Goal: Task Accomplishment & Management: Use online tool/utility

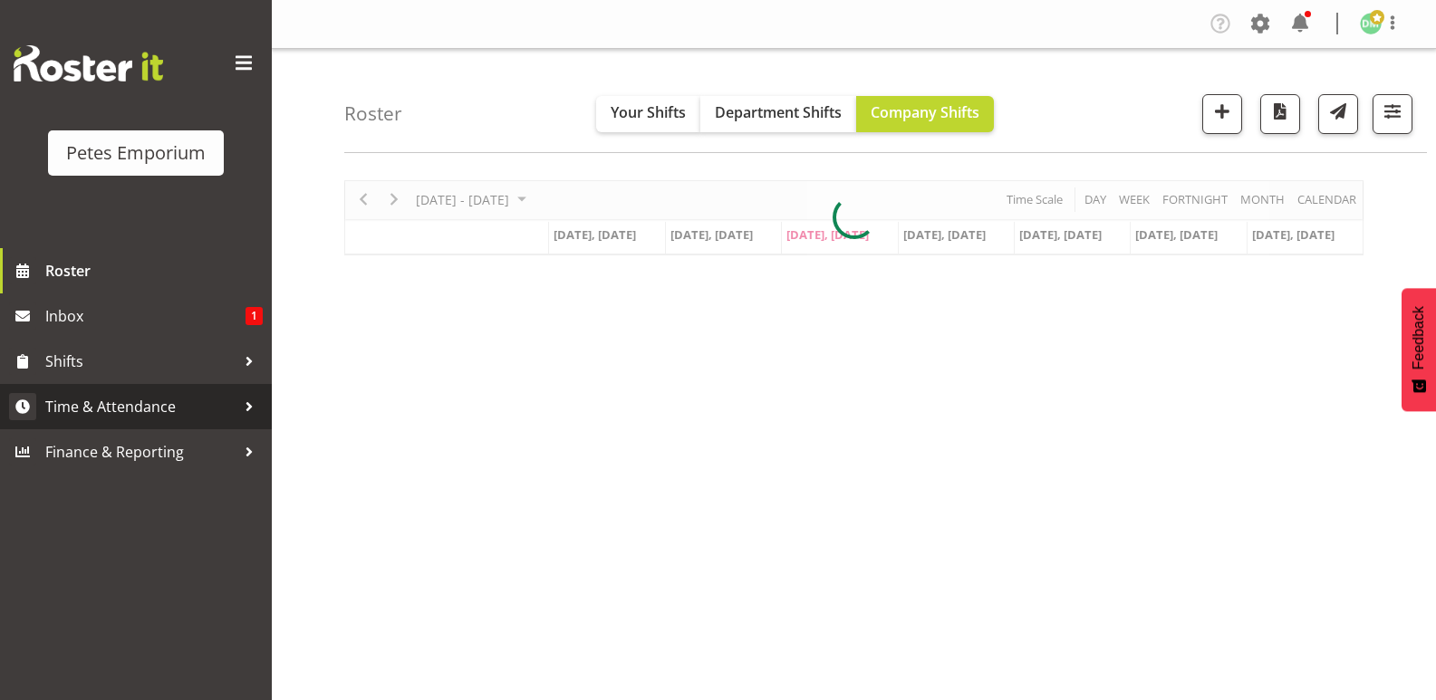
click at [150, 405] on span "Time & Attendance" at bounding box center [140, 406] width 190 height 27
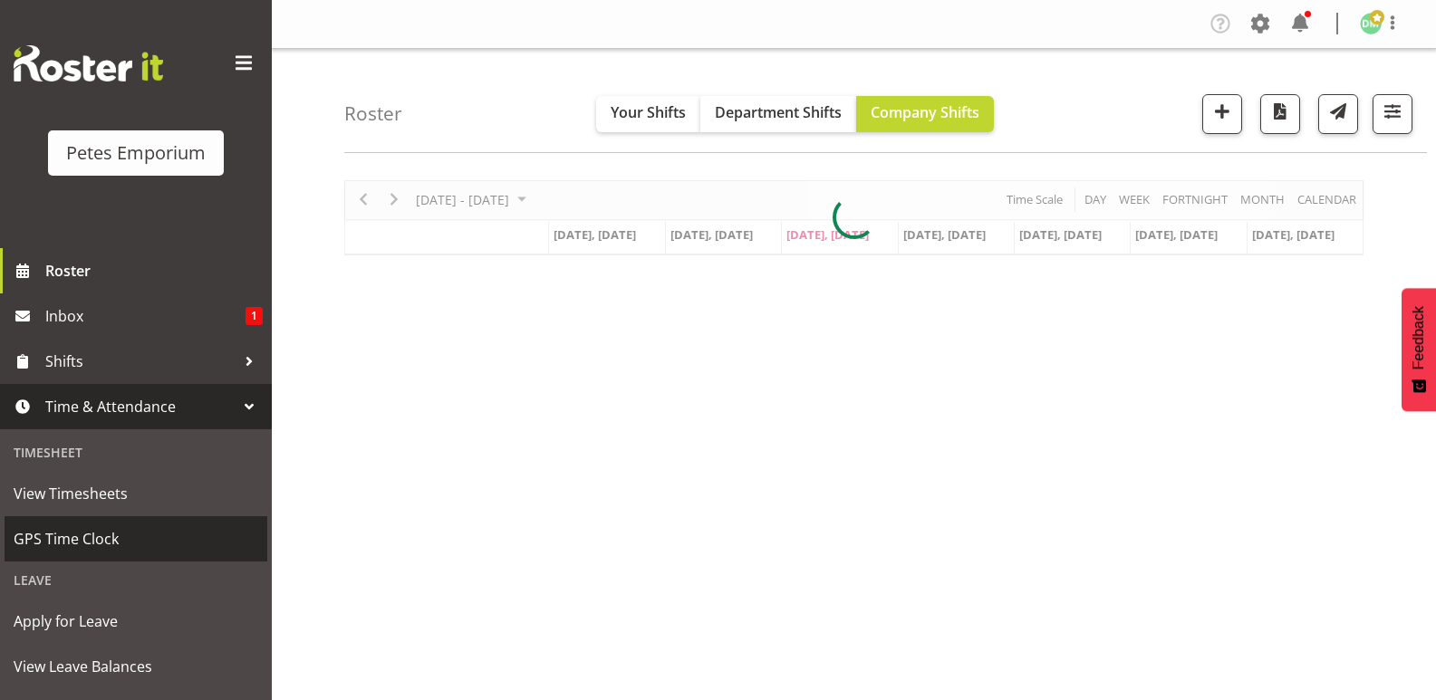
click at [101, 544] on span "GPS Time Clock" at bounding box center [136, 539] width 245 height 27
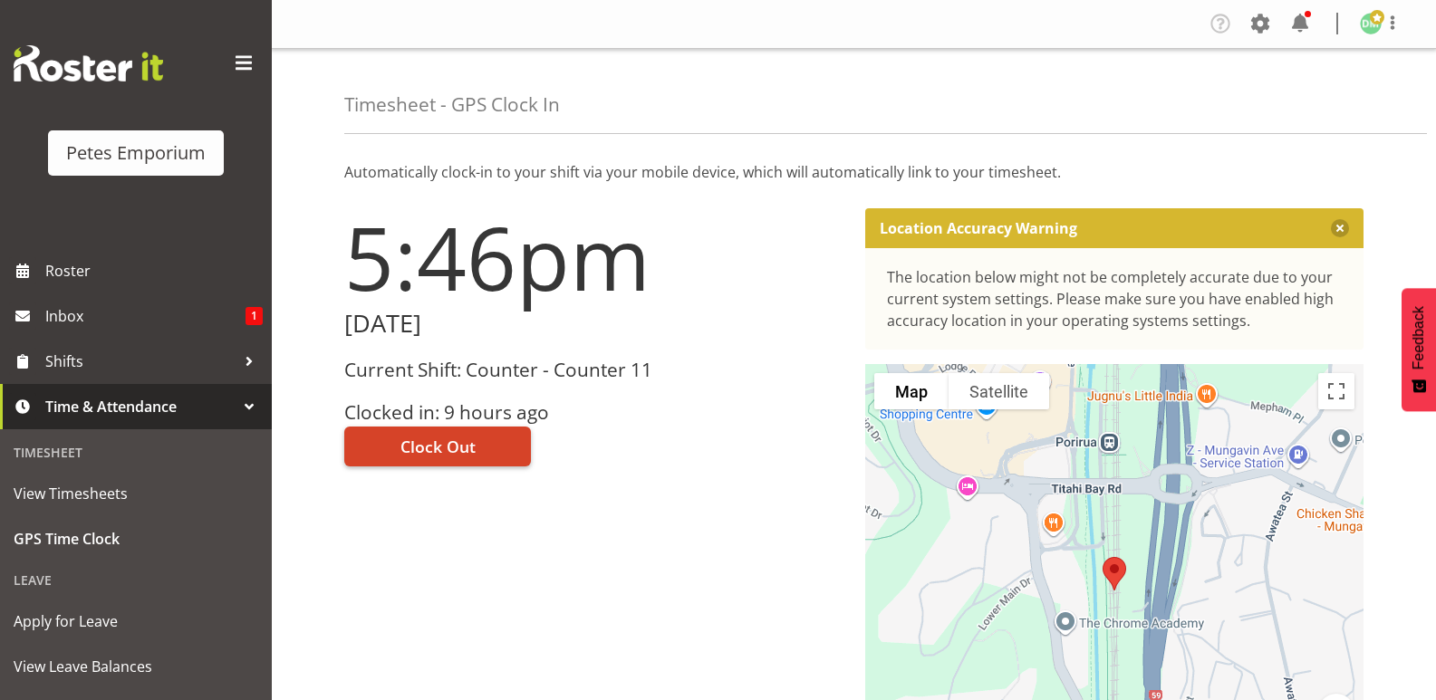
click at [461, 437] on span "Clock Out" at bounding box center [438, 447] width 75 height 24
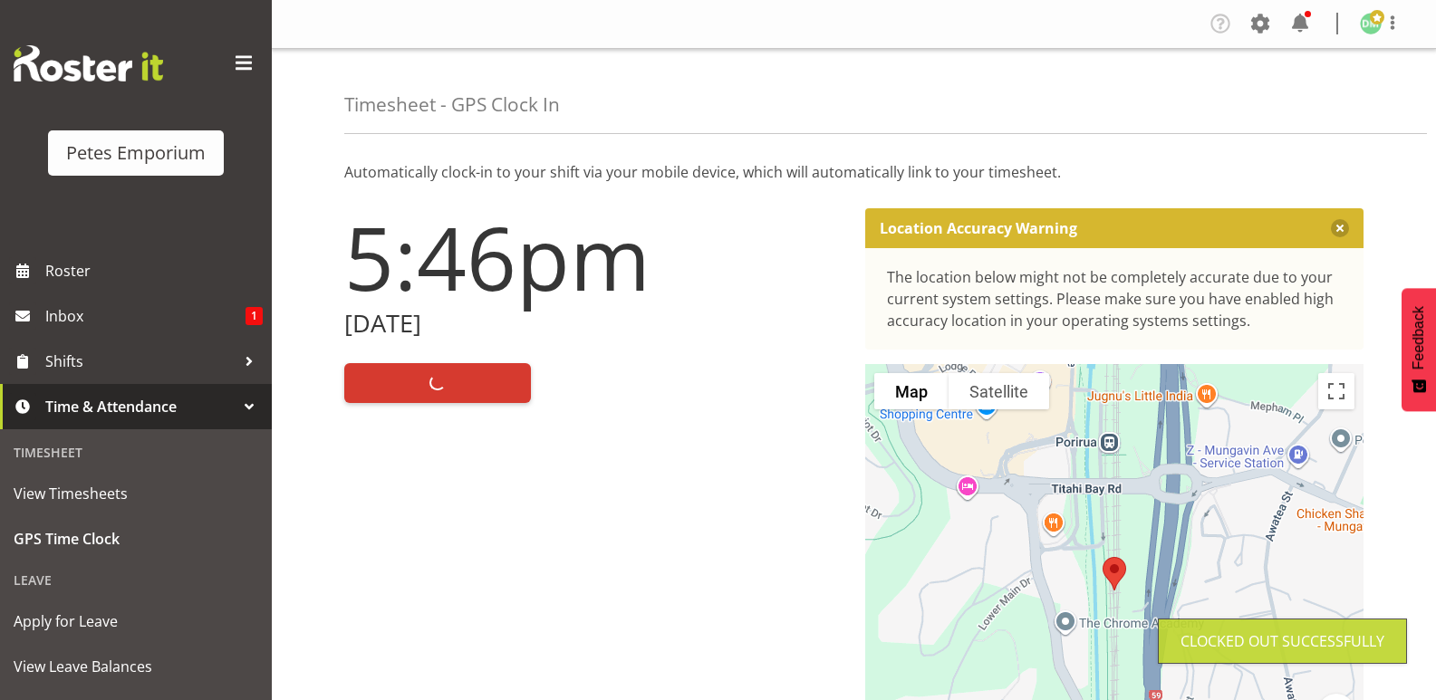
click at [1377, 23] on span at bounding box center [1377, 17] width 14 height 14
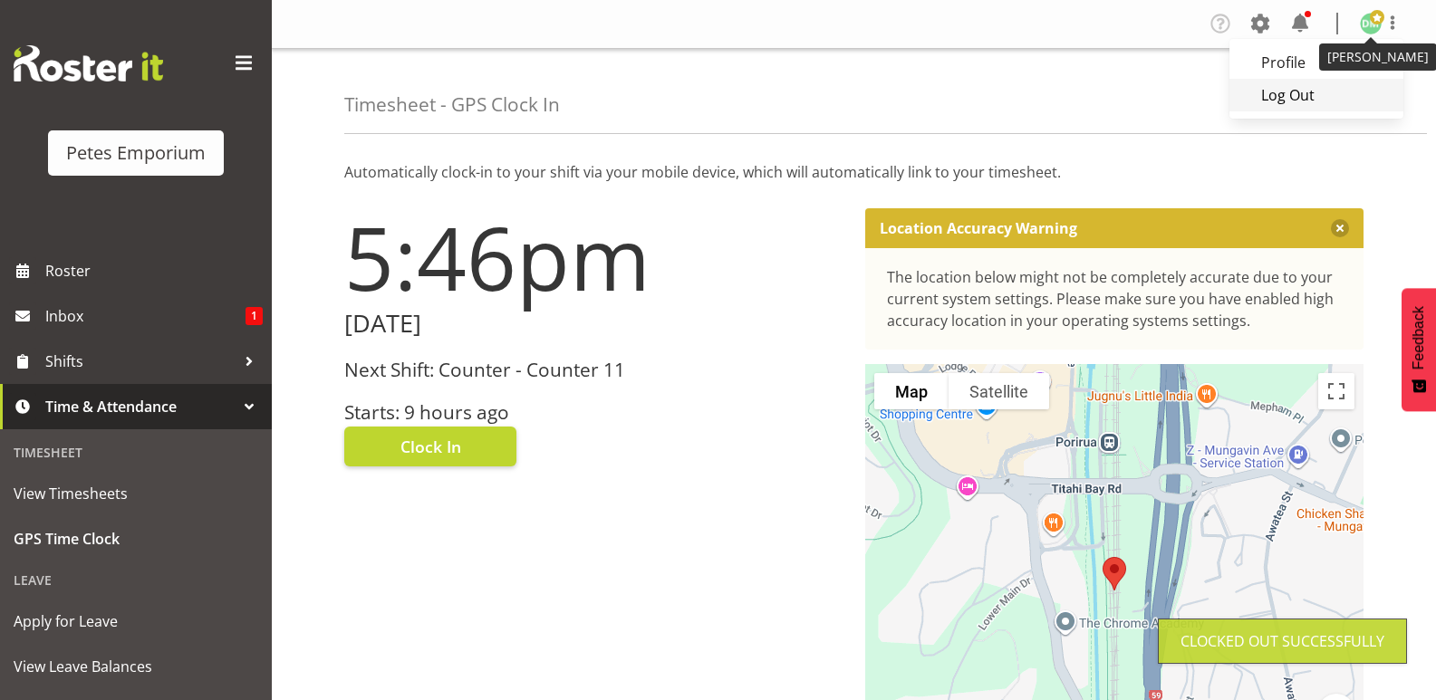
click at [1290, 98] on link "Log Out" at bounding box center [1317, 95] width 174 height 33
